Goal: Task Accomplishment & Management: Manage account settings

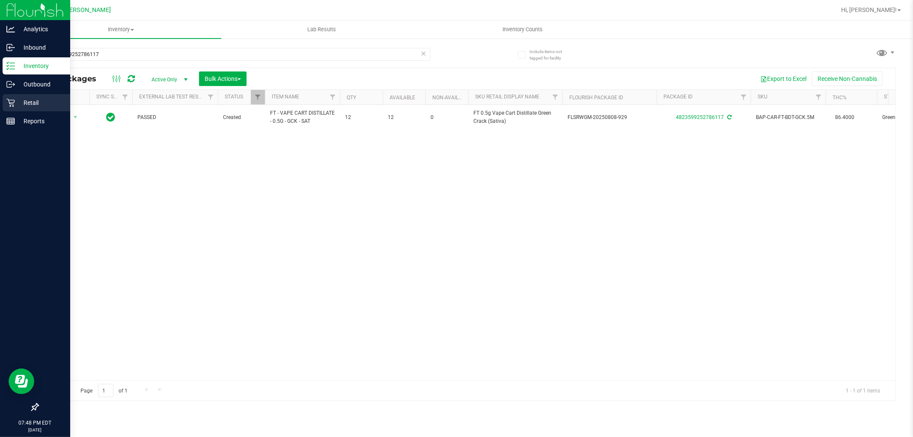
click at [36, 101] on p "Retail" at bounding box center [40, 103] width 51 height 10
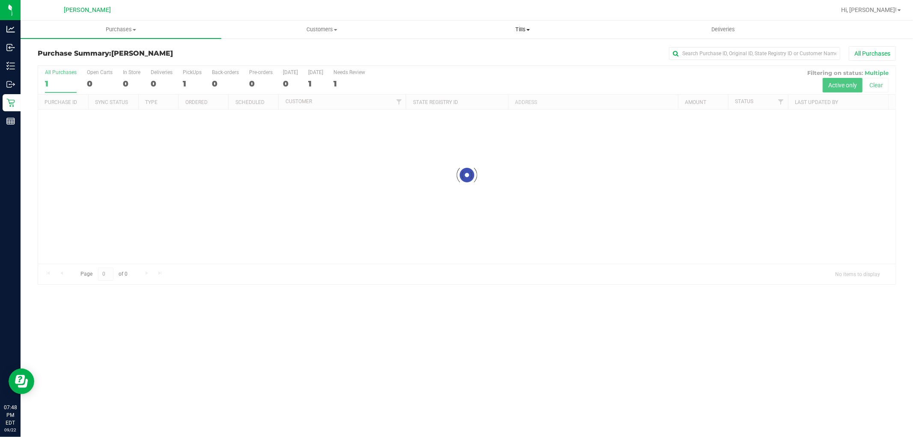
click at [524, 30] on span "Tills" at bounding box center [522, 30] width 200 height 8
click at [495, 54] on li "Manage tills" at bounding box center [522, 52] width 201 height 10
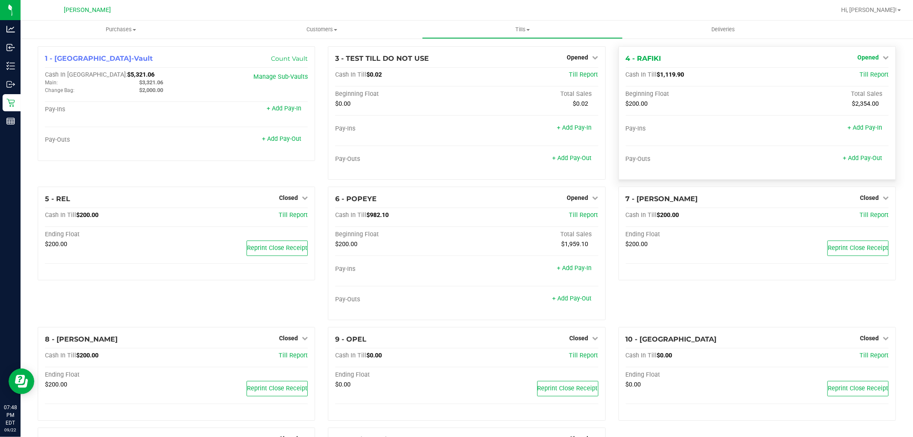
click at [882, 56] on icon at bounding box center [885, 57] width 6 height 6
click at [857, 75] on link "Close Till" at bounding box center [868, 75] width 23 height 7
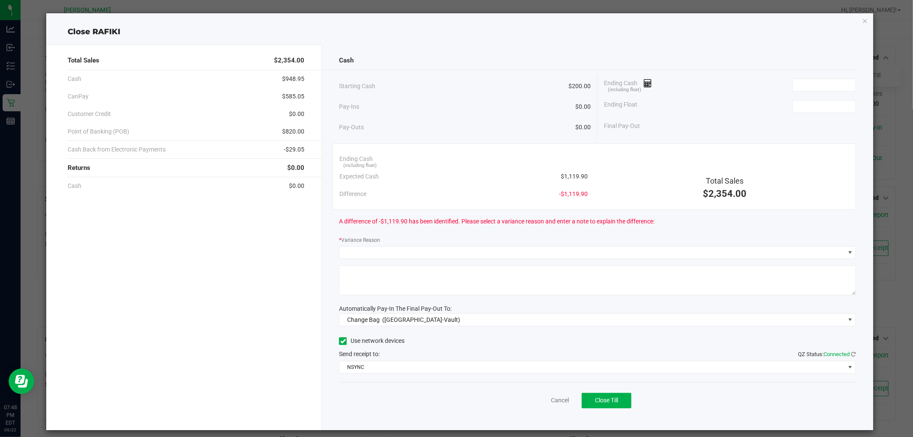
click at [570, 175] on span "$1,119.90" at bounding box center [574, 176] width 27 height 9
copy span "1,119.90"
click at [821, 90] on input at bounding box center [824, 85] width 63 height 12
paste input "1119.9"
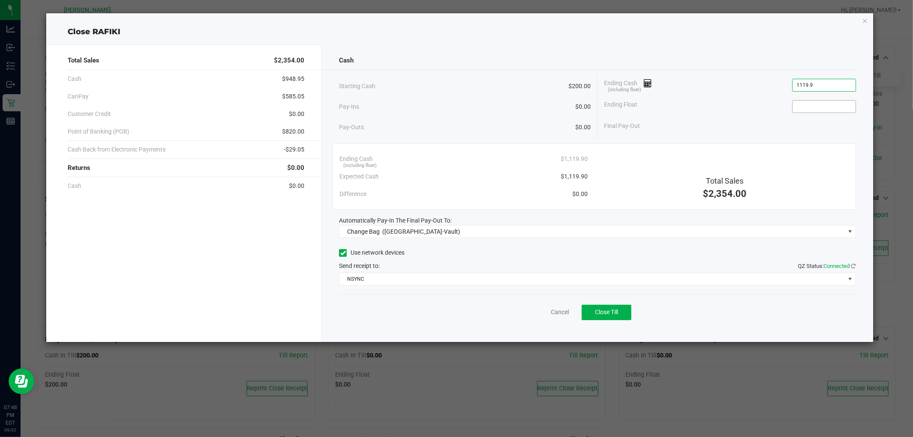
type input "$1,119.90"
click at [820, 110] on input at bounding box center [824, 107] width 63 height 12
type input "$200.00"
click at [771, 123] on div "Final Pay-Out $919.90" at bounding box center [730, 126] width 252 height 18
click at [411, 242] on div "Cash Starting Cash $200.00 Pay-Ins $0.00 Pay-Outs $0.00 Ending Cash (including …" at bounding box center [597, 193] width 551 height 297
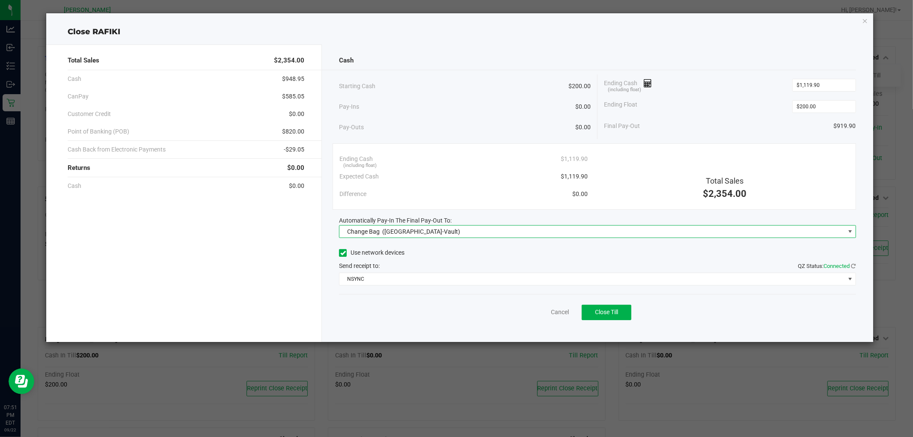
click at [413, 232] on span "([GEOGRAPHIC_DATA]-Vault)" at bounding box center [421, 231] width 78 height 7
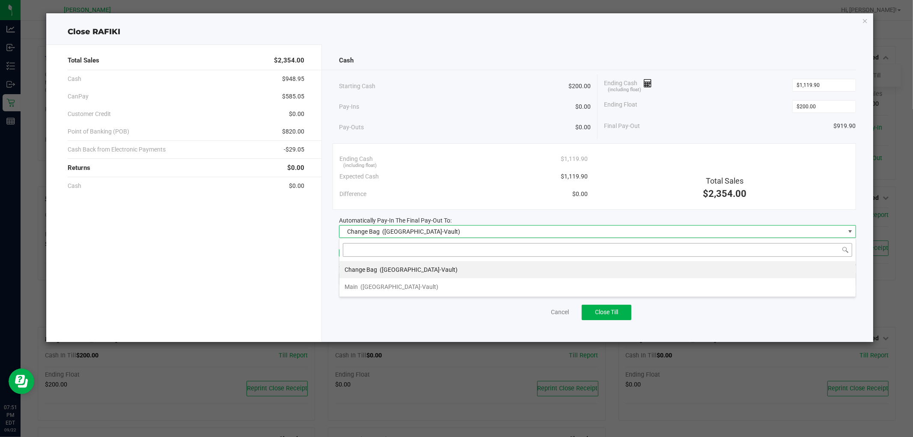
scroll to position [13, 517]
click at [405, 288] on li "Main ([GEOGRAPHIC_DATA]-Vault)" at bounding box center [597, 286] width 516 height 17
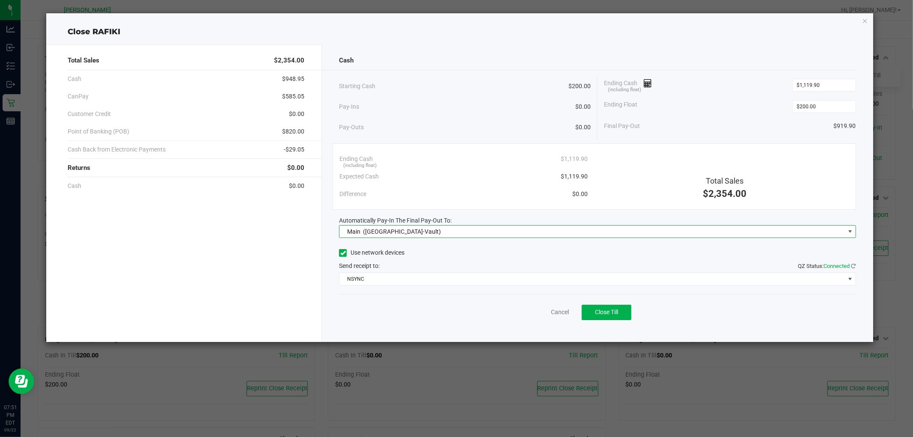
click at [409, 270] on div "Use network devices Send receipt to: QZ Status: Connected NSYNC" at bounding box center [597, 266] width 517 height 39
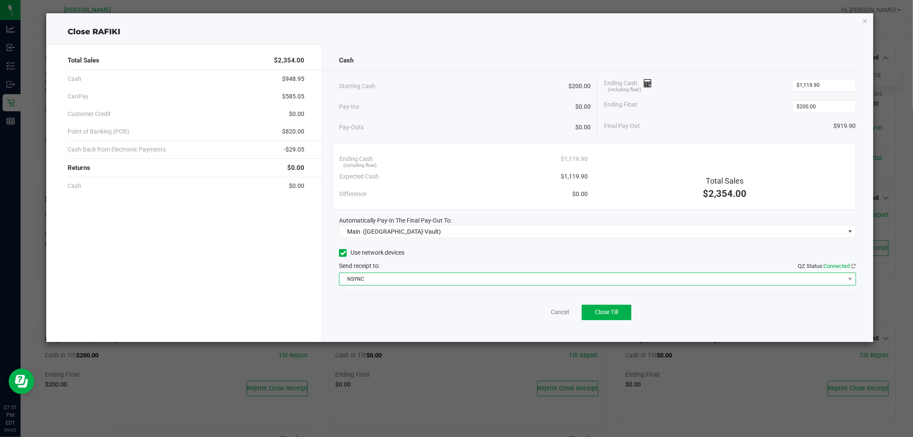
click at [407, 276] on span "NSYNC" at bounding box center [591, 279] width 505 height 12
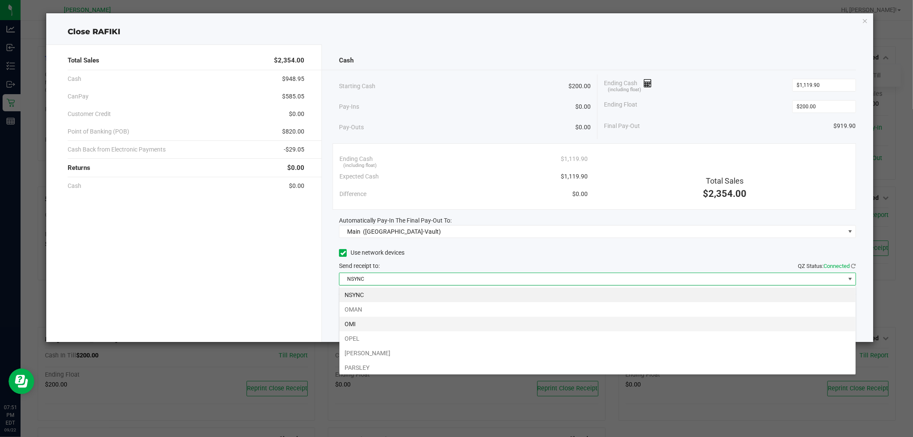
click at [371, 321] on li "OMI" at bounding box center [597, 324] width 516 height 15
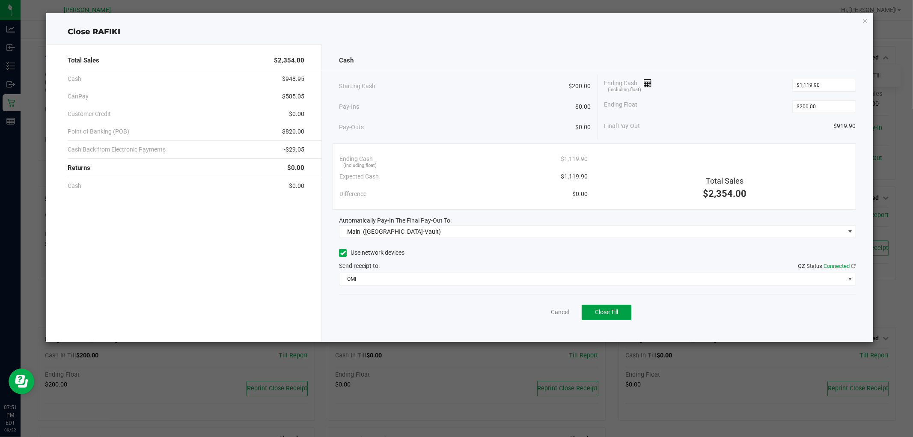
click at [604, 310] on span "Close Till" at bounding box center [606, 312] width 23 height 7
click at [535, 316] on link "Dismiss" at bounding box center [540, 312] width 21 height 9
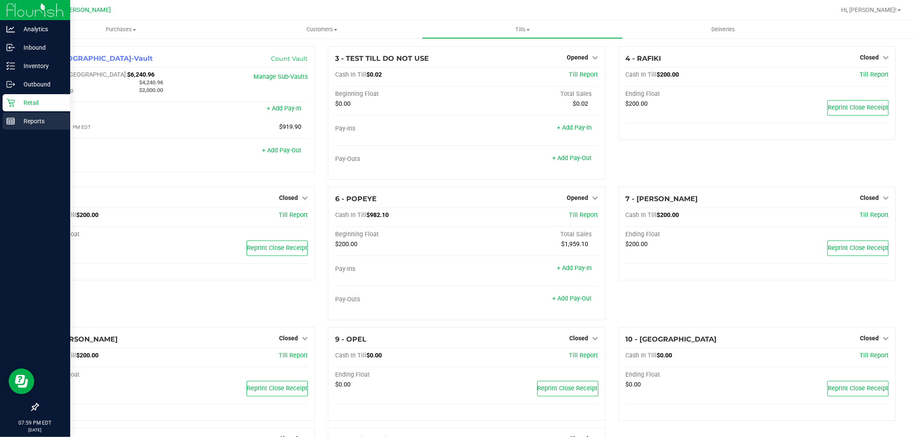
click at [14, 123] on line at bounding box center [11, 123] width 8 height 0
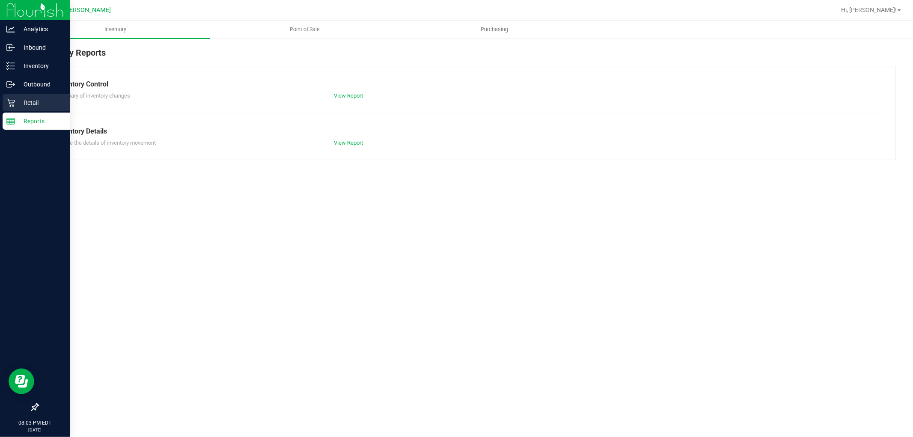
click at [4, 98] on div "Retail" at bounding box center [37, 102] width 68 height 17
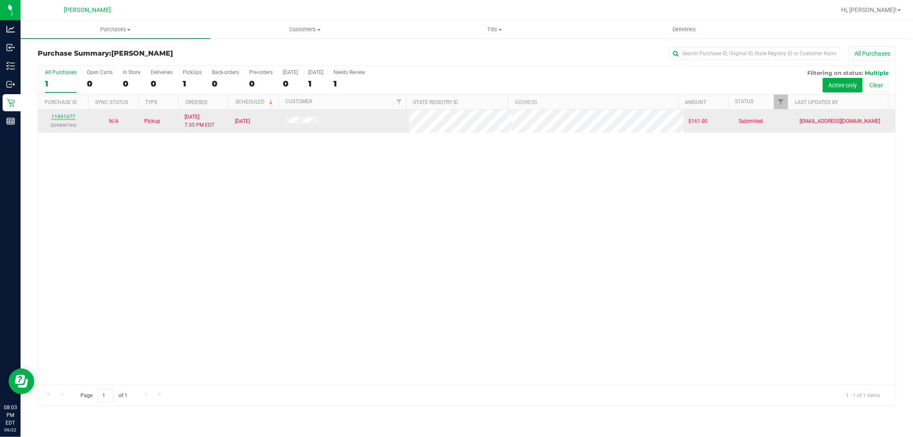
click at [67, 118] on link "11991677" at bounding box center [63, 117] width 24 height 6
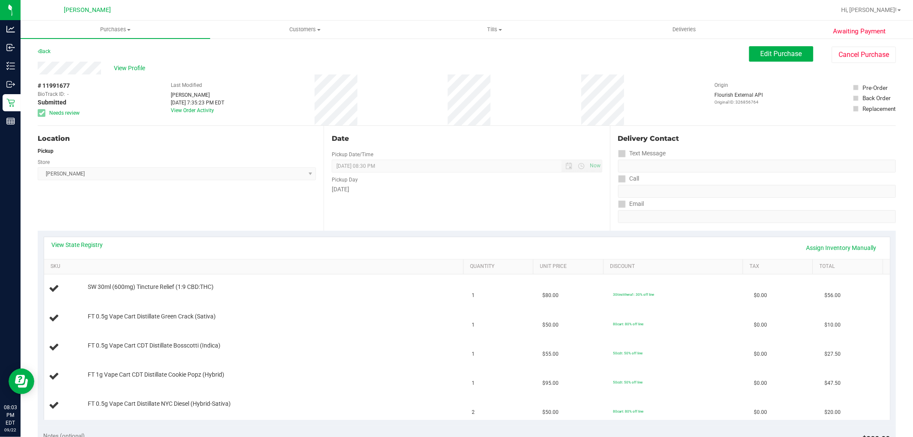
click at [794, 45] on div "Awaiting Payment Back Edit Purchase Cancel Purchase View Profile # 11991677 Bio…" at bounding box center [467, 417] width 892 height 759
click at [784, 50] on span "Edit Purchase" at bounding box center [782, 54] width 42 height 8
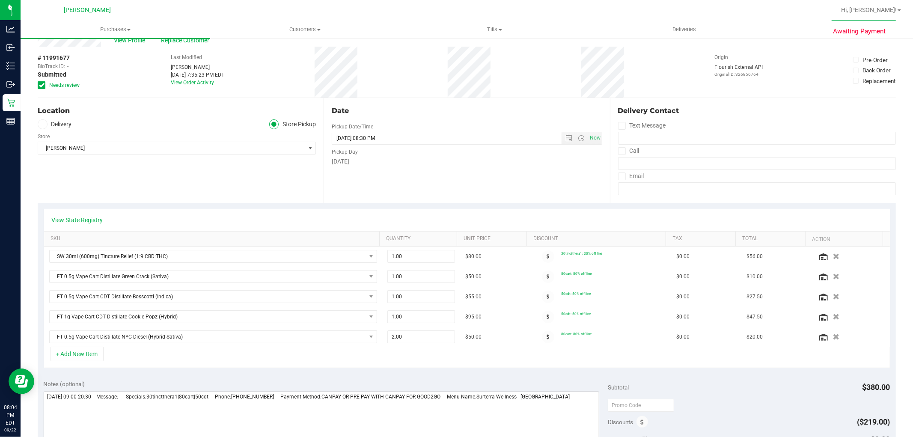
scroll to position [143, 0]
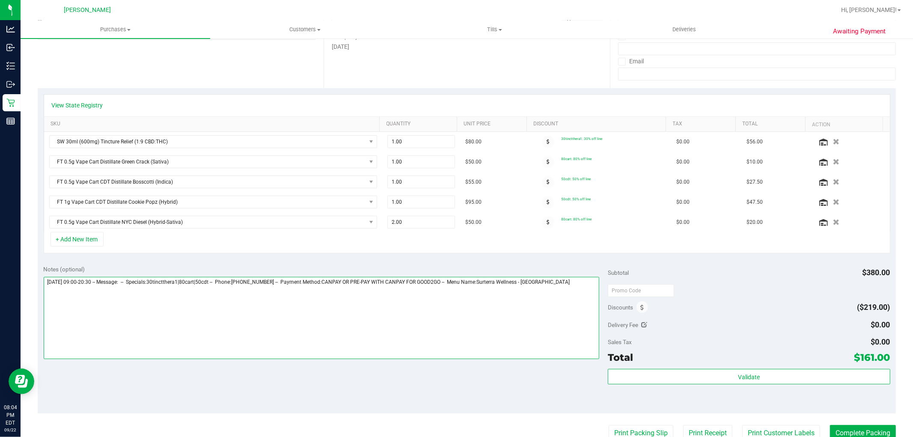
click at [567, 288] on textarea at bounding box center [322, 318] width 556 height 82
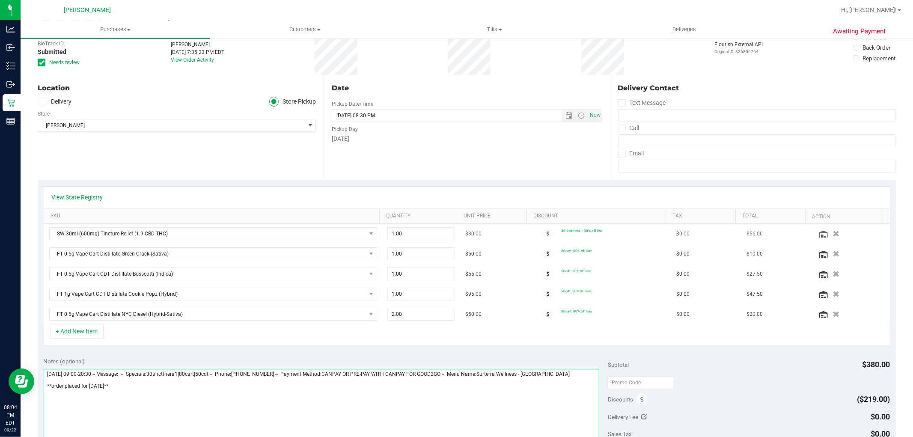
scroll to position [0, 0]
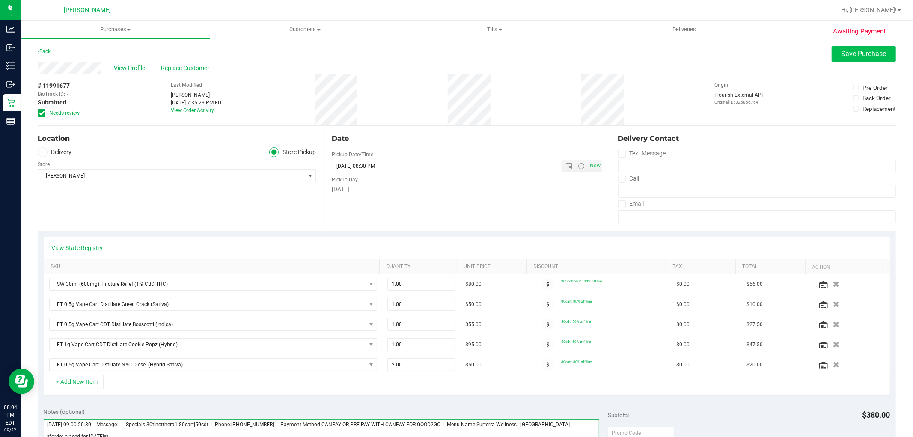
type textarea "[DATE] 09:00-20:30 -- Message: -- Specials:30tinctthera1|80cart|50cdt -- Phone:…"
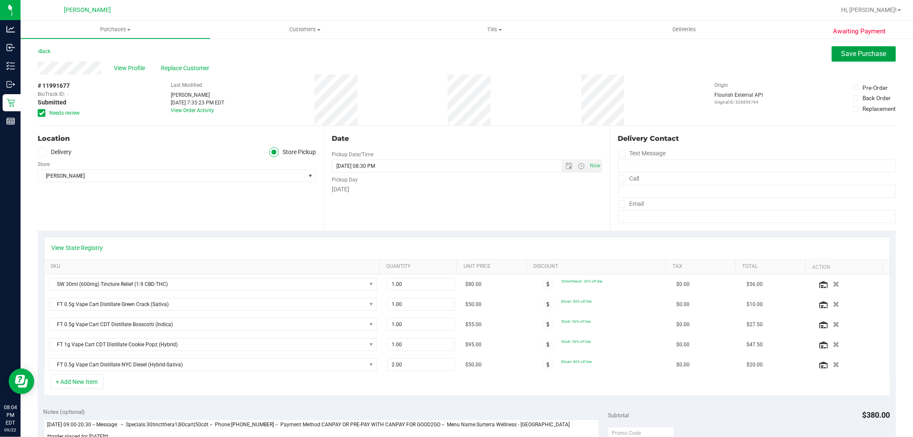
click at [859, 57] on span "Save Purchase" at bounding box center [863, 54] width 45 height 8
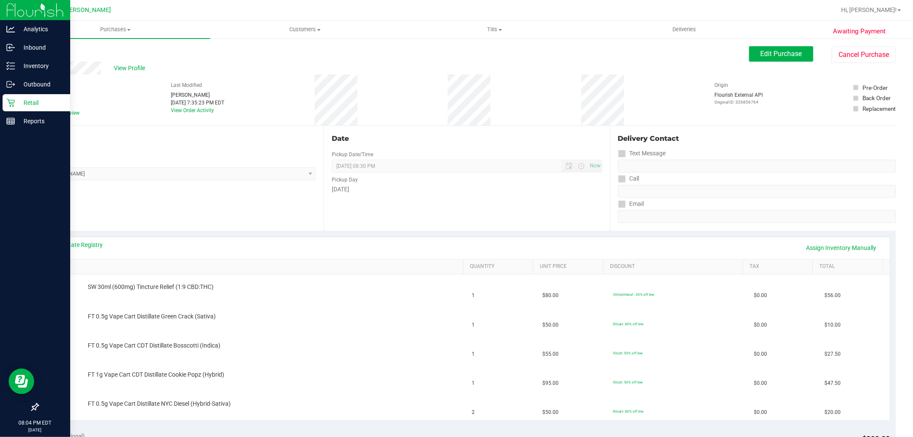
click at [27, 99] on p "Retail" at bounding box center [40, 103] width 51 height 10
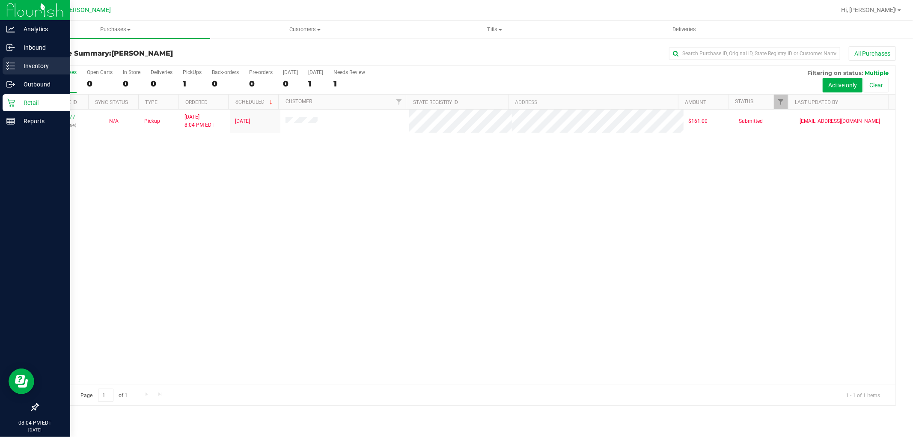
click at [15, 63] on p "Inventory" at bounding box center [40, 66] width 51 height 10
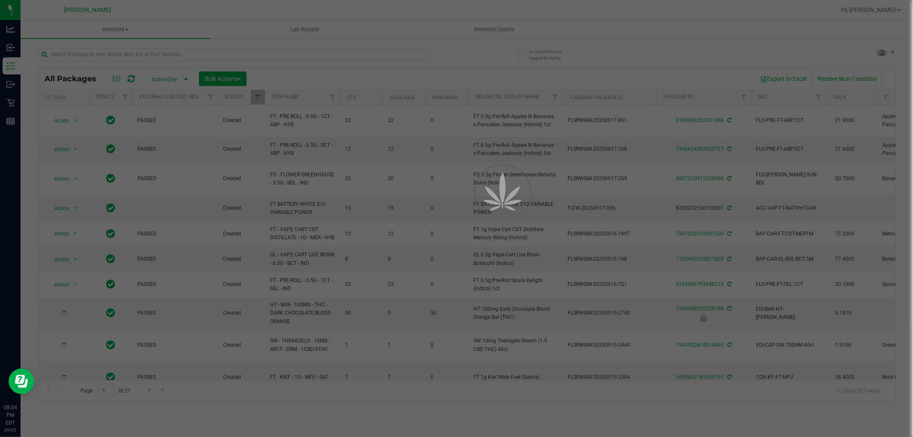
type input "[DATE]"
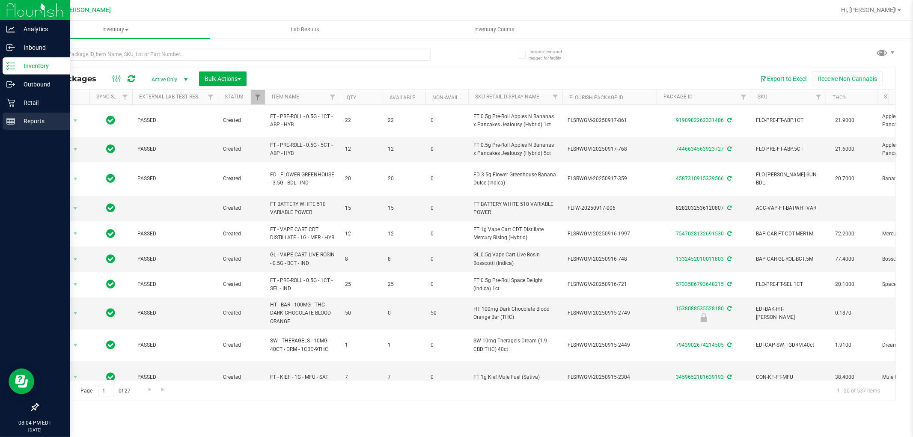
click at [36, 114] on div "Reports" at bounding box center [37, 121] width 68 height 17
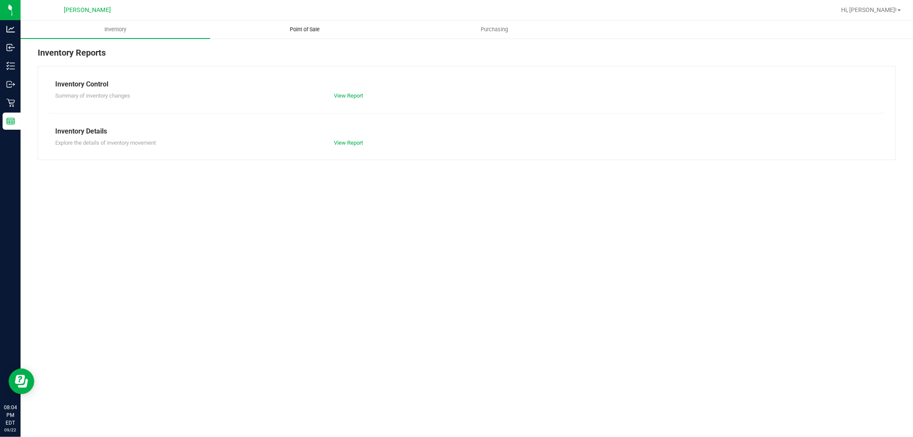
click at [313, 31] on span "Point of Sale" at bounding box center [305, 30] width 53 height 8
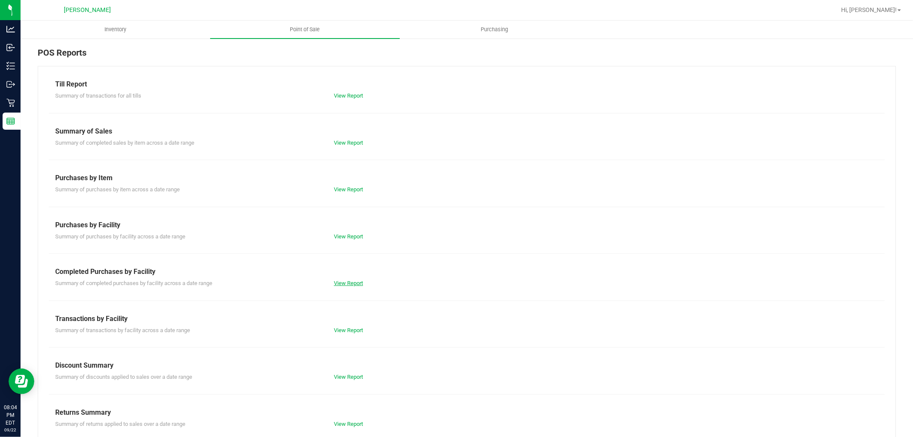
click at [347, 285] on link "View Report" at bounding box center [348, 283] width 29 height 6
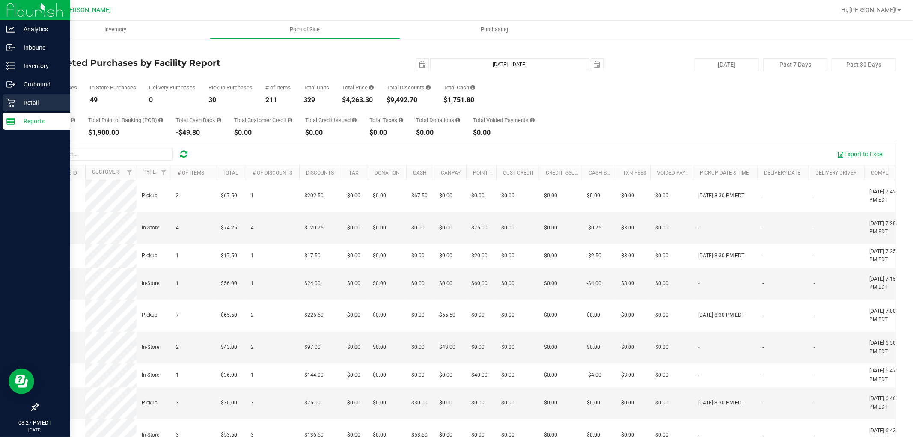
click at [32, 101] on p "Retail" at bounding box center [40, 103] width 51 height 10
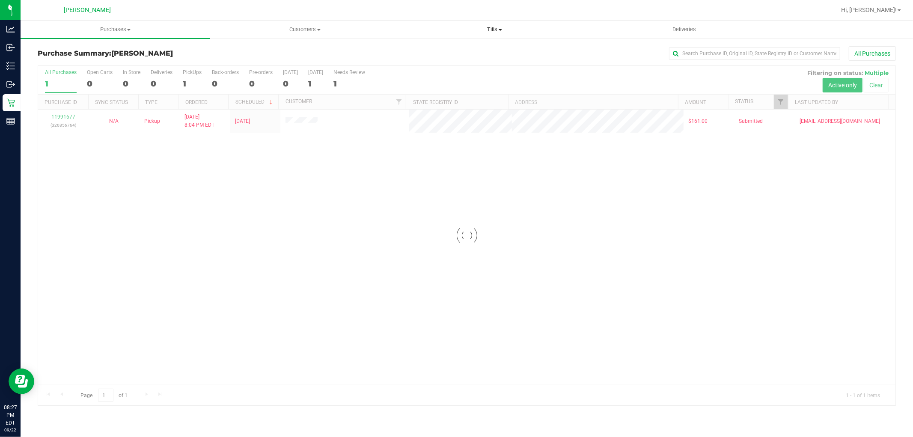
click at [493, 29] on span "Tills" at bounding box center [494, 30] width 189 height 8
click at [486, 52] on li "Manage tills" at bounding box center [495, 52] width 190 height 10
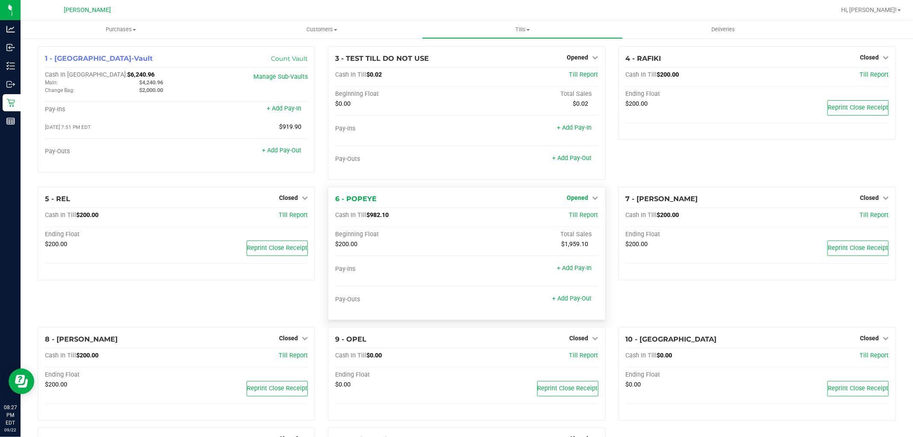
click at [584, 199] on link "Opened" at bounding box center [582, 197] width 31 height 7
click at [572, 220] on div "Close Till" at bounding box center [578, 216] width 63 height 11
click at [576, 216] on link "Close Till" at bounding box center [578, 215] width 23 height 7
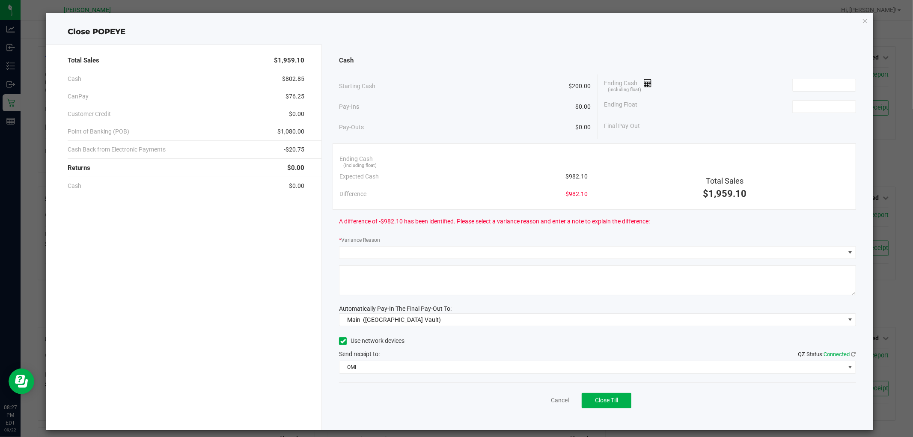
click at [569, 173] on span "$982.10" at bounding box center [576, 176] width 22 height 9
copy span "982.10"
click at [805, 90] on input at bounding box center [824, 85] width 63 height 12
paste input "982.1"
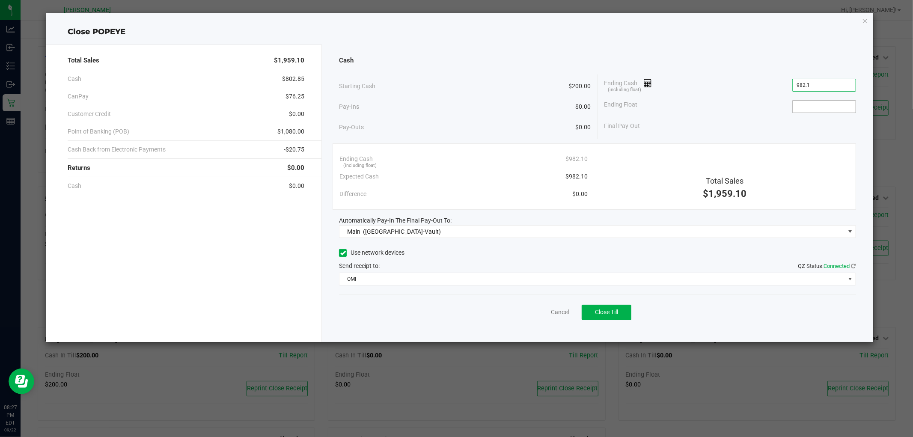
type input "$982.10"
click at [812, 108] on input at bounding box center [824, 107] width 63 height 12
type input "$200.00"
click at [746, 108] on div "Ending Float $200.00" at bounding box center [730, 106] width 252 height 21
click at [595, 312] on span "Close Till" at bounding box center [606, 312] width 23 height 7
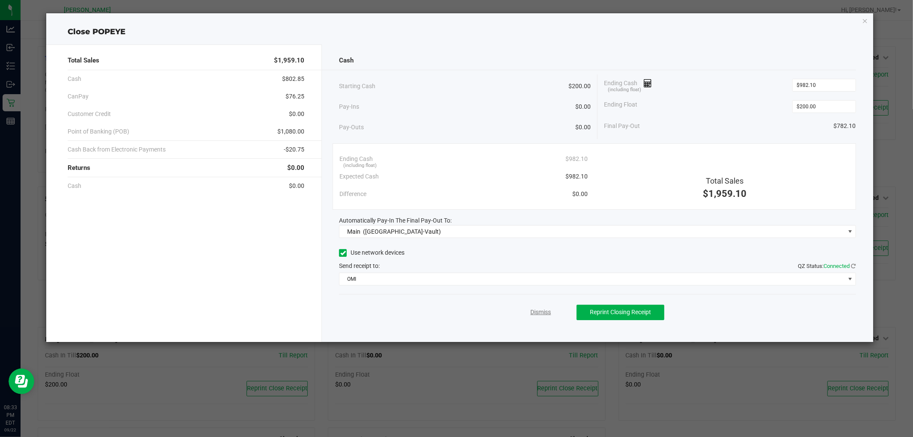
click at [550, 315] on link "Dismiss" at bounding box center [540, 312] width 21 height 9
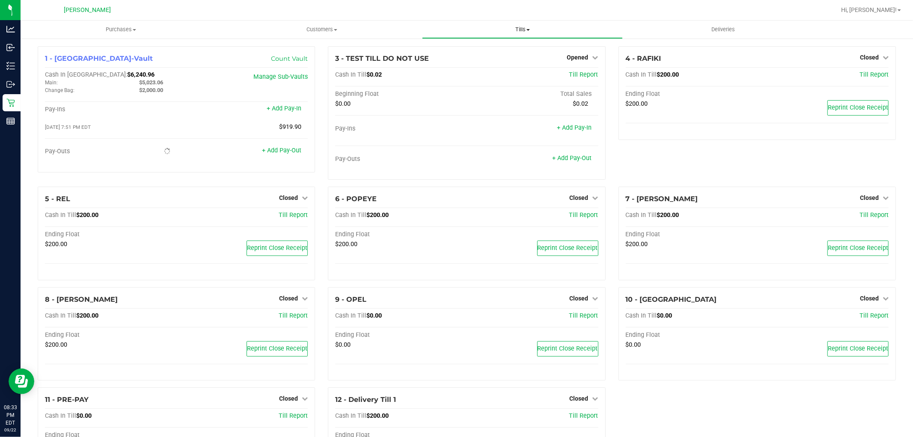
click at [520, 31] on span "Tills" at bounding box center [522, 30] width 200 height 8
click at [484, 57] on li "Reconcile e-payments" at bounding box center [522, 62] width 201 height 10
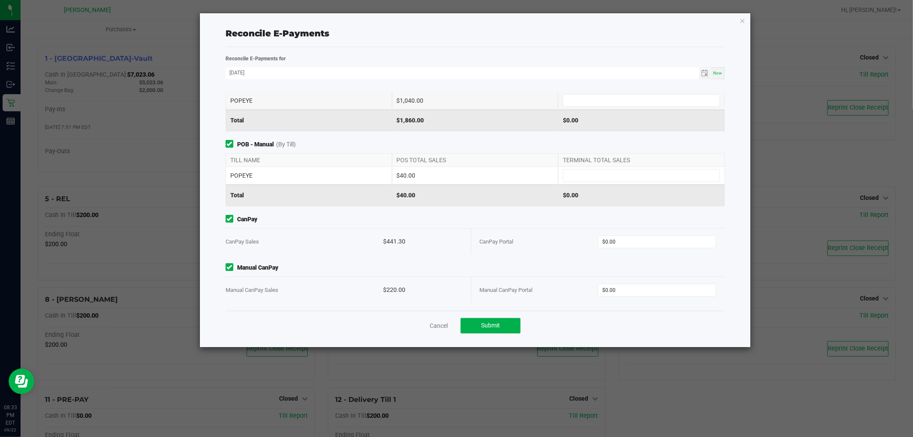
scroll to position [45, 0]
click at [633, 244] on input "0" at bounding box center [656, 241] width 117 height 12
type input "1"
type input "$441.30"
click at [627, 287] on input "0" at bounding box center [656, 290] width 117 height 12
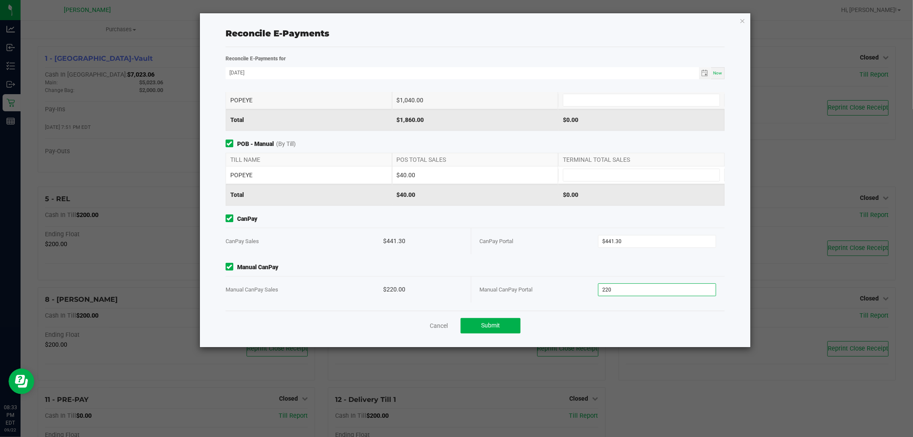
type input "$220.00"
click at [551, 271] on span "Manual CanPay" at bounding box center [475, 267] width 499 height 9
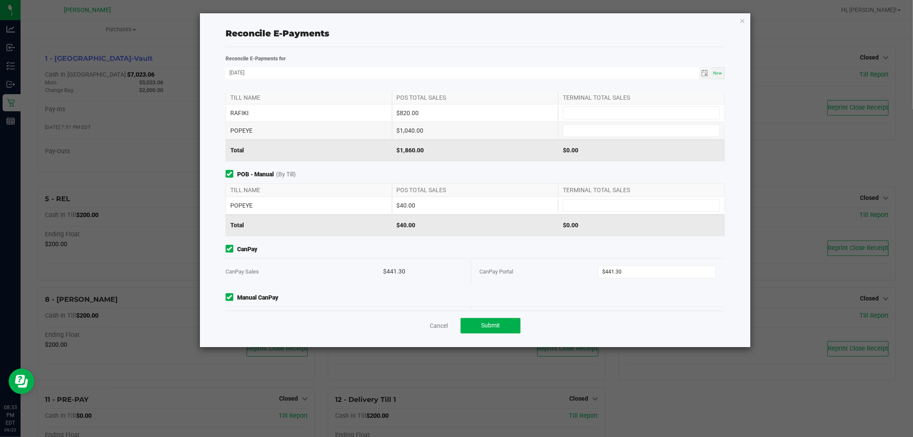
scroll to position [0, 0]
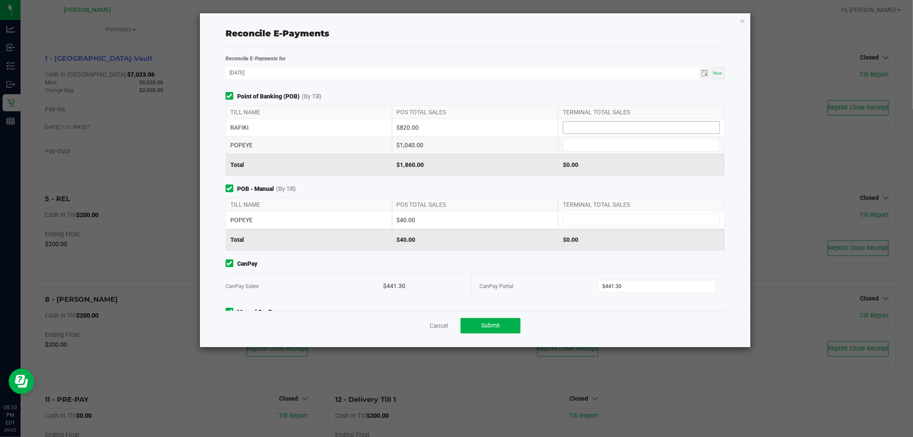
click at [609, 128] on input at bounding box center [641, 128] width 156 height 12
type input "$820.00"
click at [469, 108] on div "POS TOTAL SALES" at bounding box center [475, 112] width 166 height 13
click at [609, 142] on input at bounding box center [641, 145] width 156 height 12
type input "$1,040.00"
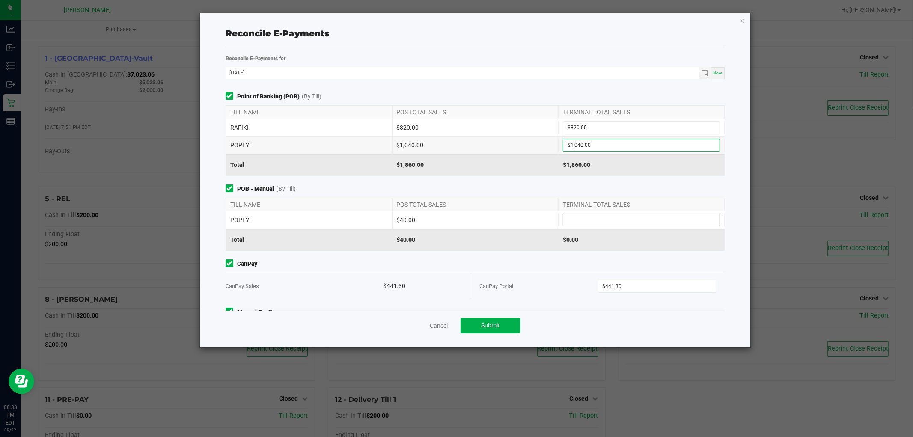
click at [601, 222] on input at bounding box center [641, 220] width 156 height 12
type input "$40.00"
click at [508, 183] on div "Point of Banking (POB) (By Till) TILL NAME POS TOTAL SALES TERMINAL TOTAL SALES…" at bounding box center [475, 201] width 512 height 219
click at [486, 325] on span "Submit" at bounding box center [490, 325] width 19 height 7
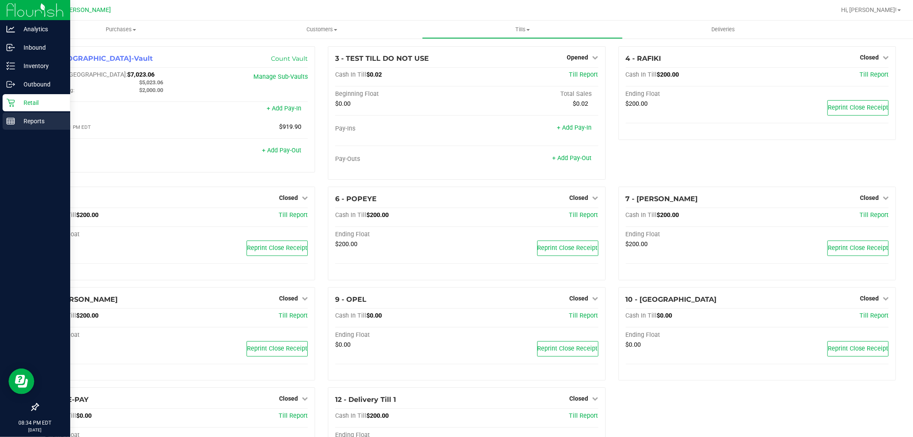
click at [18, 120] on p "Reports" at bounding box center [40, 121] width 51 height 10
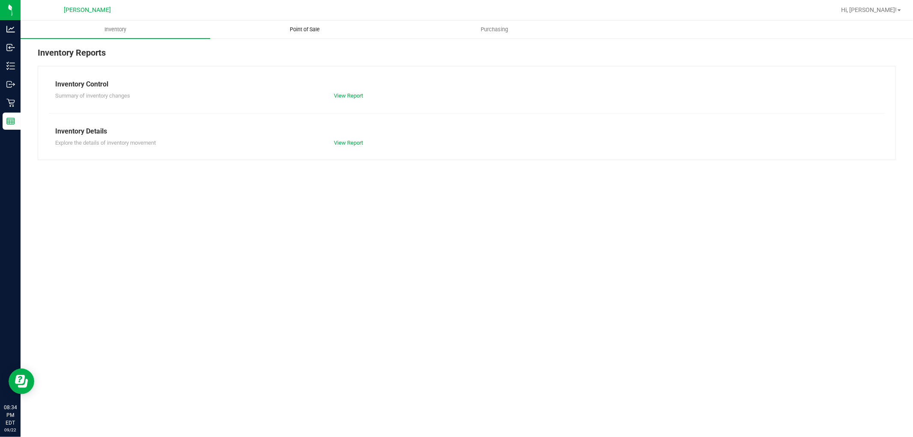
click at [303, 29] on span "Point of Sale" at bounding box center [305, 30] width 53 height 8
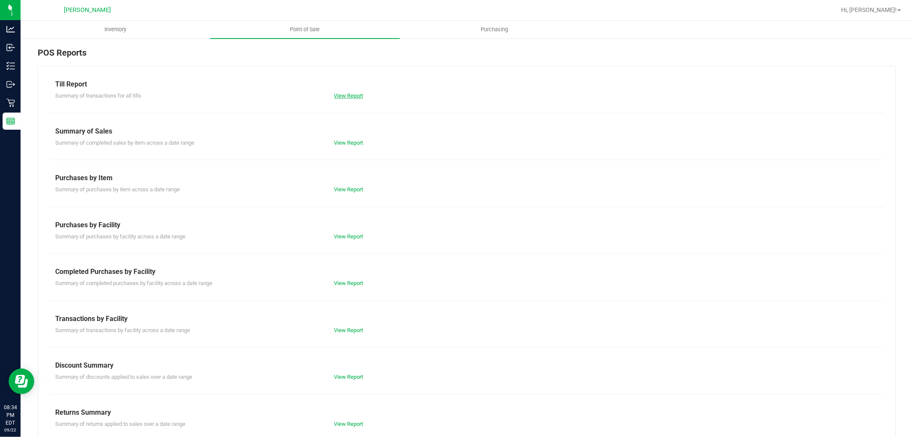
click at [360, 93] on link "View Report" at bounding box center [348, 95] width 29 height 6
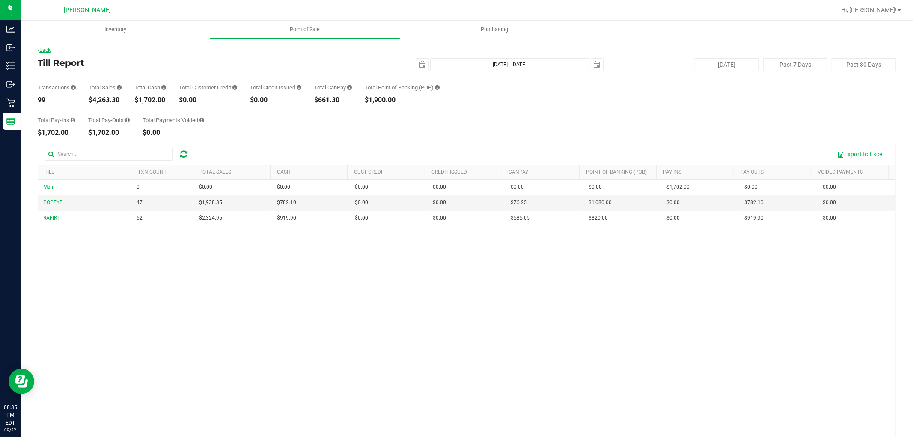
click at [45, 50] on link "Back" at bounding box center [44, 50] width 13 height 6
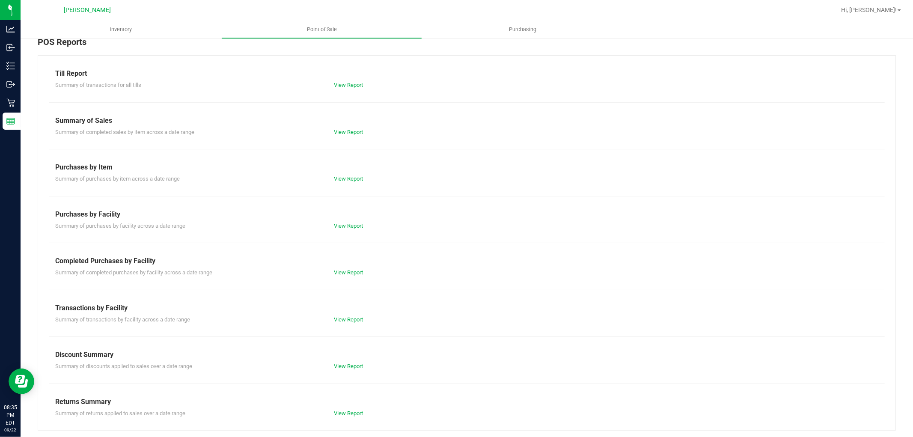
scroll to position [13, 0]
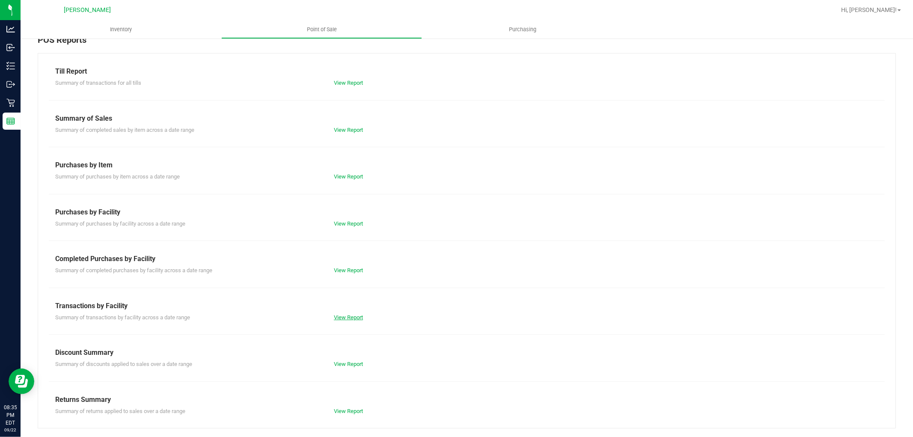
click at [339, 314] on link "View Report" at bounding box center [348, 317] width 29 height 6
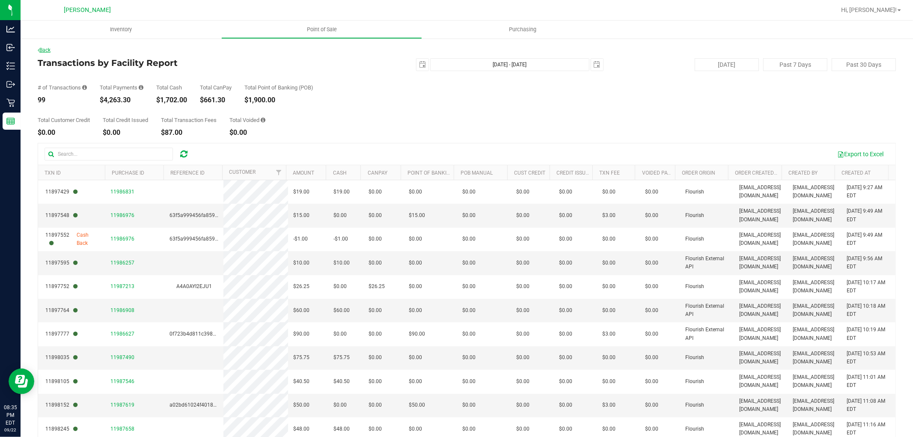
click at [45, 48] on link "Back" at bounding box center [44, 50] width 13 height 6
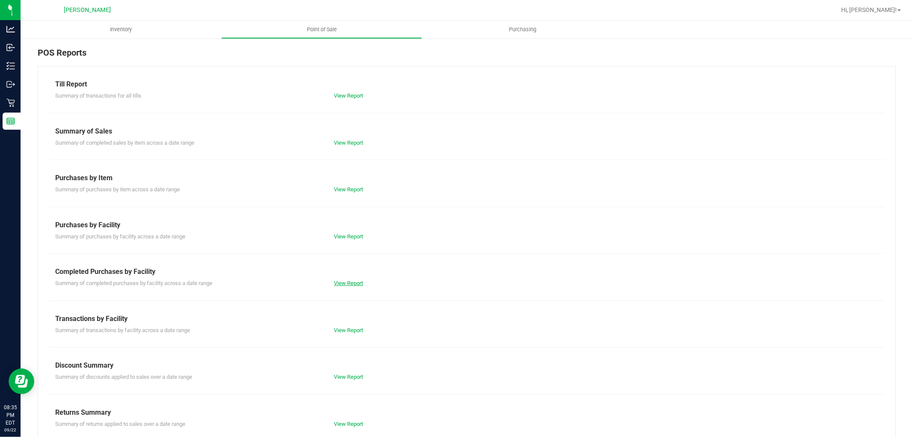
click at [354, 286] on link "View Report" at bounding box center [348, 283] width 29 height 6
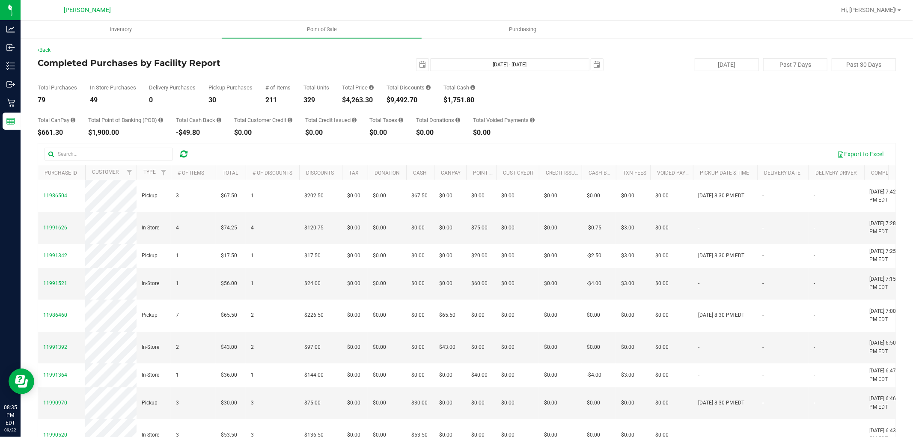
click at [363, 100] on div "$4,263.30" at bounding box center [358, 100] width 32 height 7
copy div "4,263.30"
click at [411, 99] on div "$9,492.70" at bounding box center [408, 100] width 44 height 7
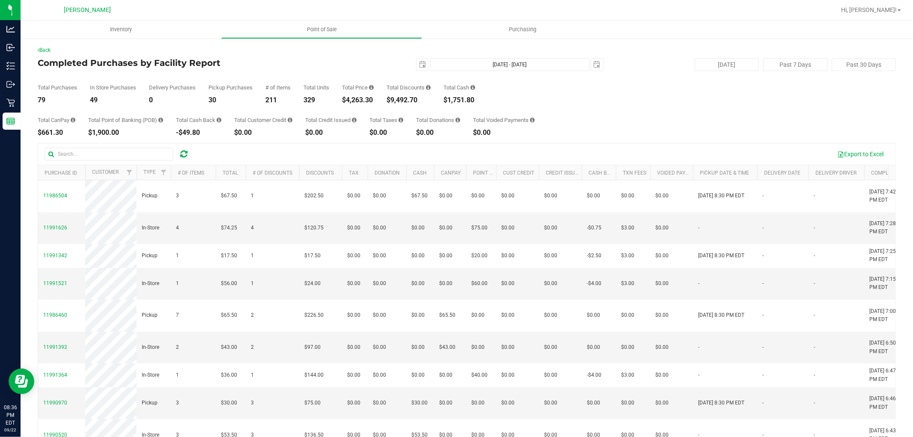
copy div "9,492.70"
click at [421, 63] on span "select" at bounding box center [422, 64] width 7 height 7
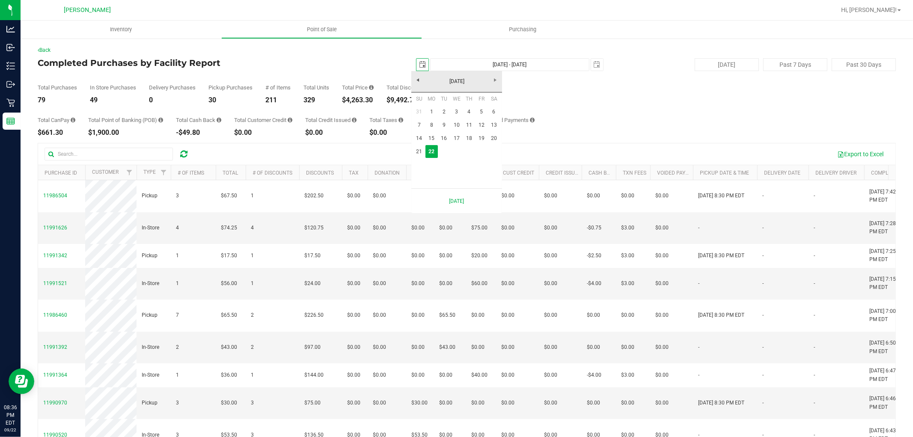
scroll to position [0, 21]
click at [416, 148] on link "21" at bounding box center [419, 151] width 12 height 13
type input "[DATE]"
type input "[DATE] - [DATE]"
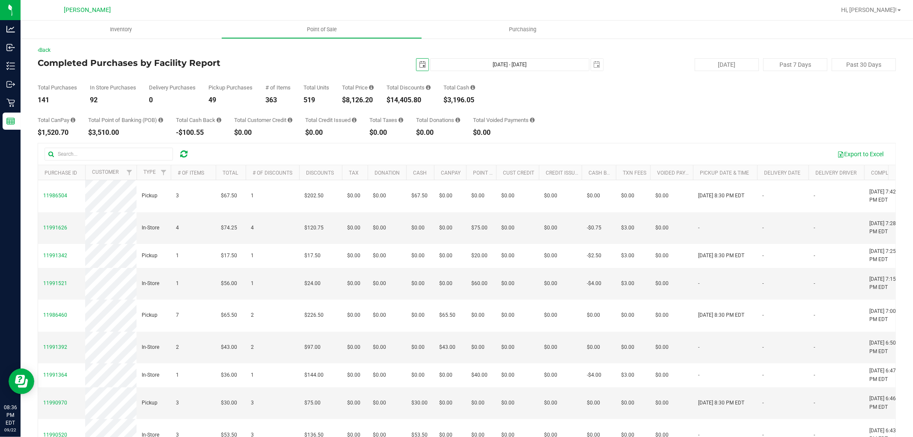
click at [349, 100] on div "$8,126.20" at bounding box center [358, 100] width 32 height 7
copy div "8,126.20"
click at [416, 69] on span "select" at bounding box center [422, 65] width 12 height 12
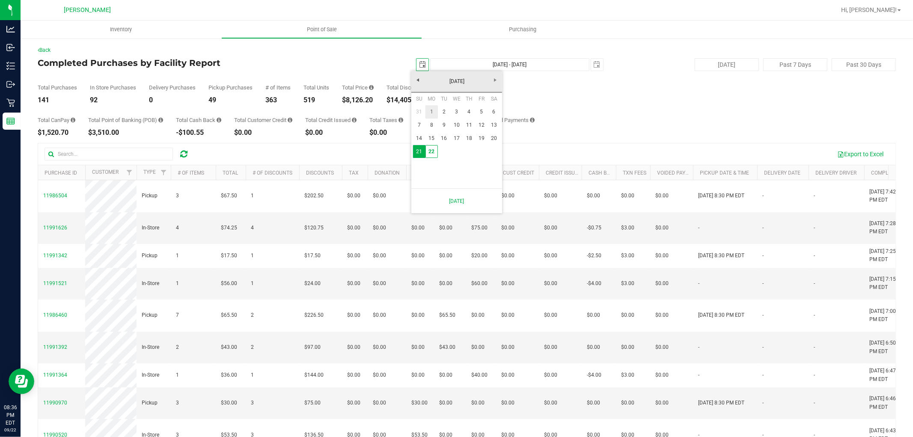
click at [428, 109] on link "1" at bounding box center [431, 111] width 12 height 13
type input "[DATE]"
type input "[DATE] - [DATE]"
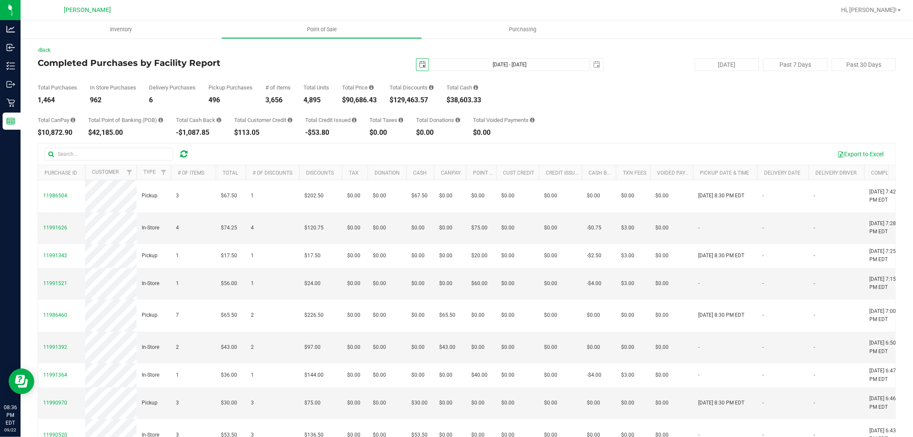
click at [356, 99] on div "$90,686.43" at bounding box center [359, 100] width 35 height 7
click at [357, 97] on div "$90,686.43" at bounding box center [359, 100] width 35 height 7
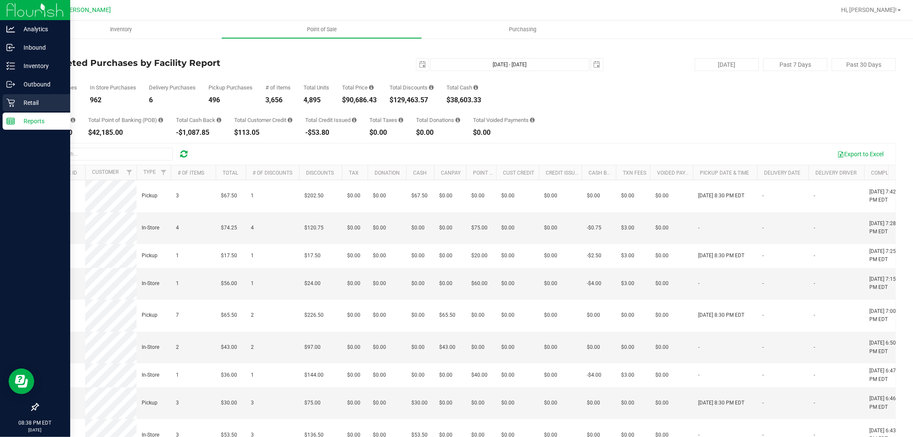
click at [21, 98] on p "Retail" at bounding box center [40, 103] width 51 height 10
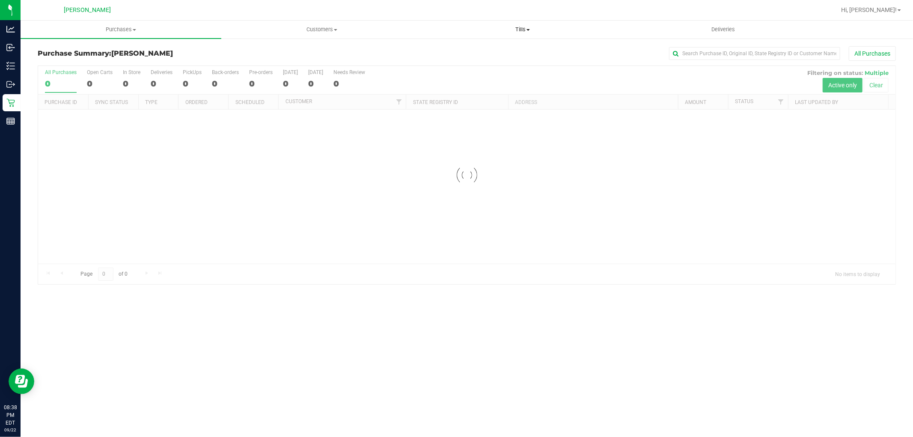
click at [515, 30] on span "Tills" at bounding box center [522, 30] width 200 height 8
click at [491, 48] on li "Manage tills" at bounding box center [522, 52] width 201 height 10
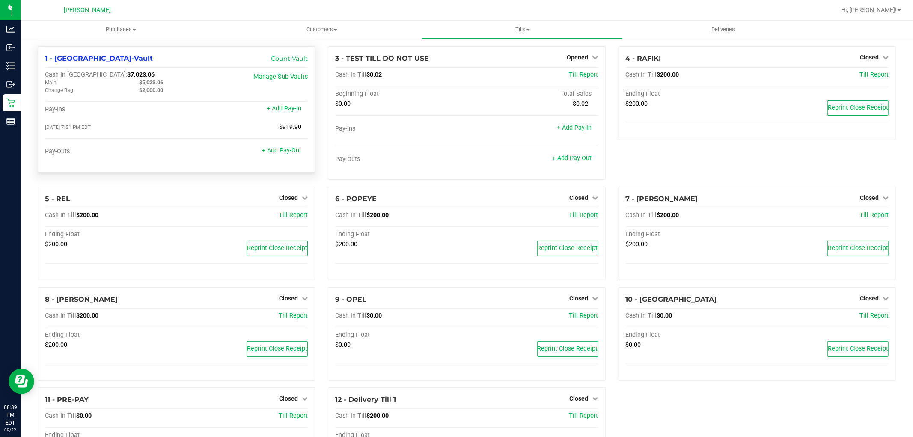
click at [127, 75] on span "$7,023.06" at bounding box center [140, 74] width 27 height 7
copy span "7,023.06"
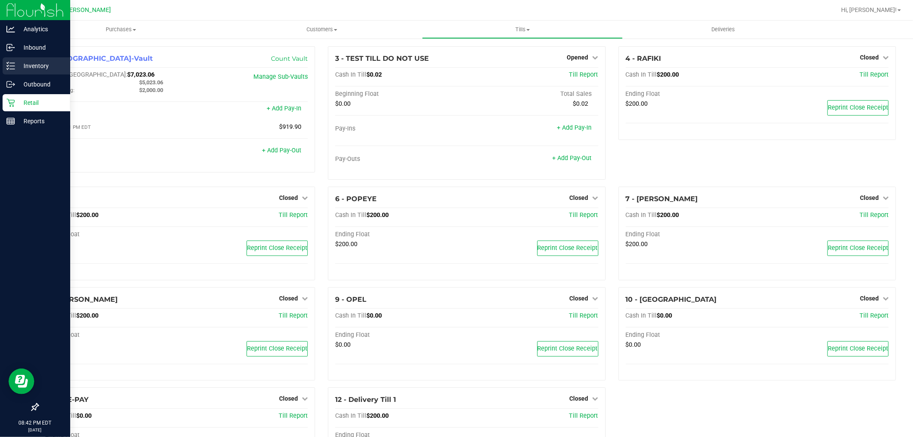
click at [10, 60] on div "Inventory" at bounding box center [37, 65] width 68 height 17
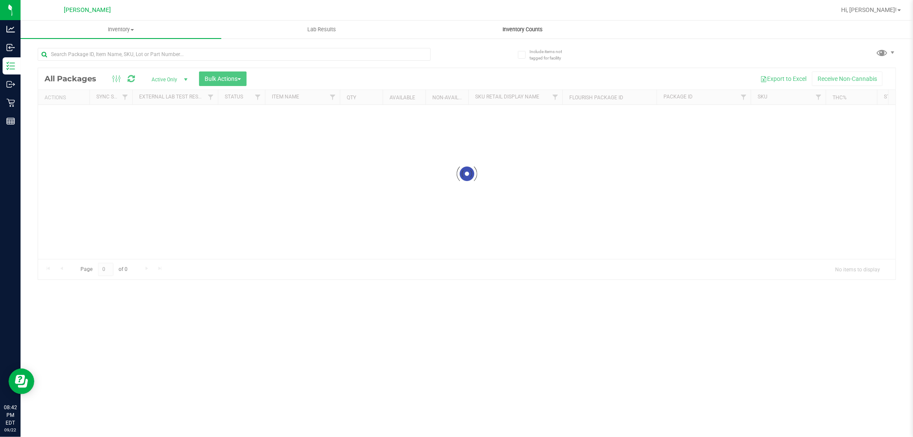
click at [511, 33] on span "Inventory Counts" at bounding box center [522, 30] width 63 height 8
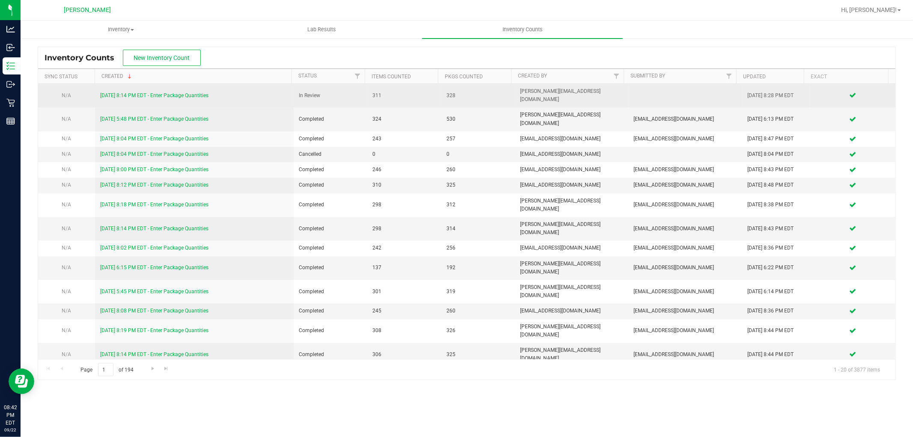
click at [185, 92] on link "[DATE] 8:14 PM EDT - Enter Package Quantities" at bounding box center [154, 95] width 108 height 6
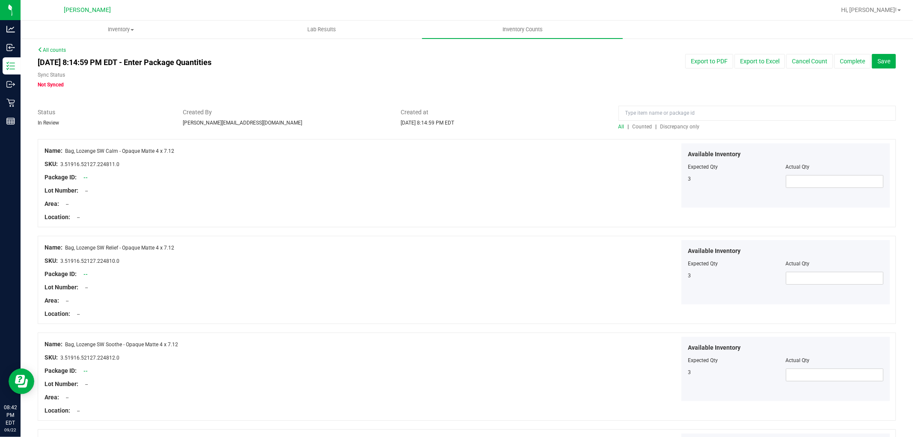
click at [669, 130] on div "All | Counted | Discrepancy only" at bounding box center [756, 127] width 277 height 8
click at [670, 126] on span "Discrepancy only" at bounding box center [679, 127] width 39 height 6
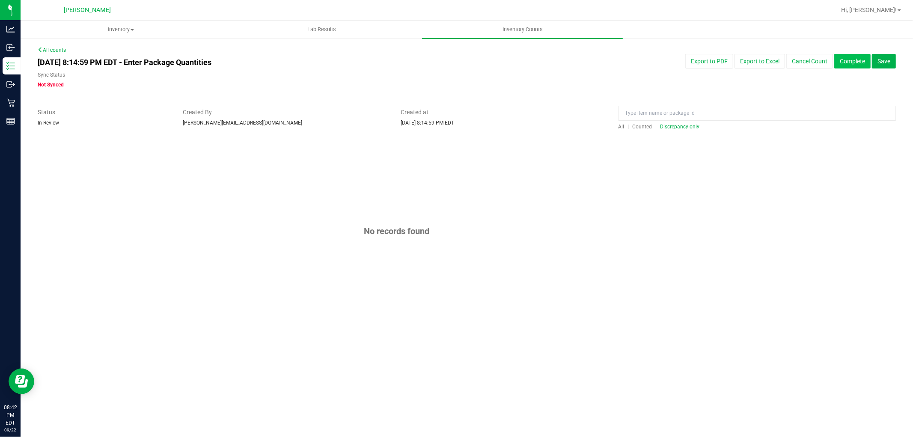
click at [854, 59] on button "Complete" at bounding box center [852, 61] width 36 height 15
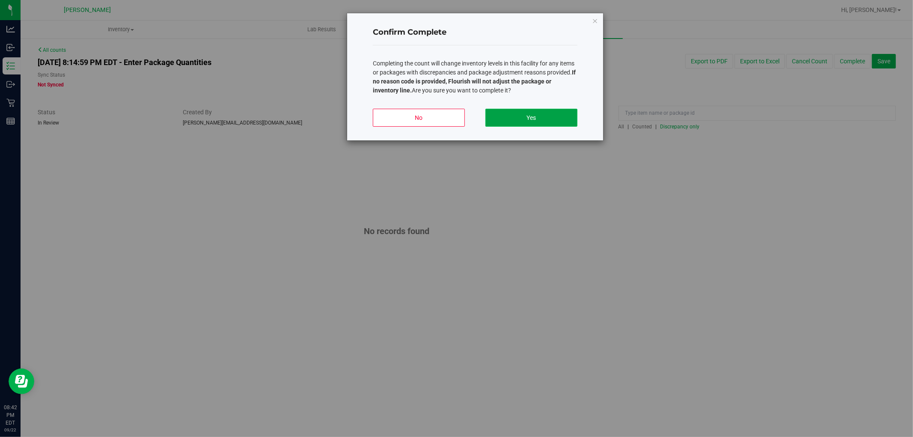
click at [529, 113] on button "Yes" at bounding box center [531, 118] width 92 height 18
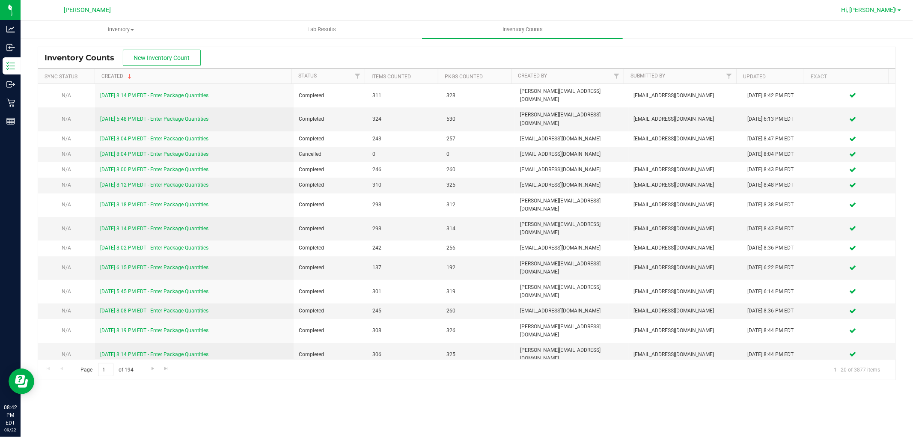
click at [884, 8] on span "Hi, [PERSON_NAME]!" at bounding box center [869, 9] width 56 height 7
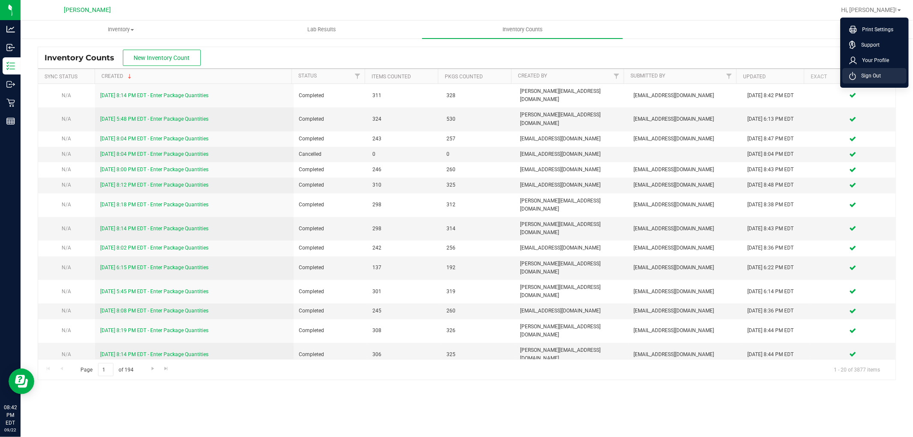
click at [868, 74] on span "Sign Out" at bounding box center [868, 75] width 25 height 9
